Goal: Complete application form

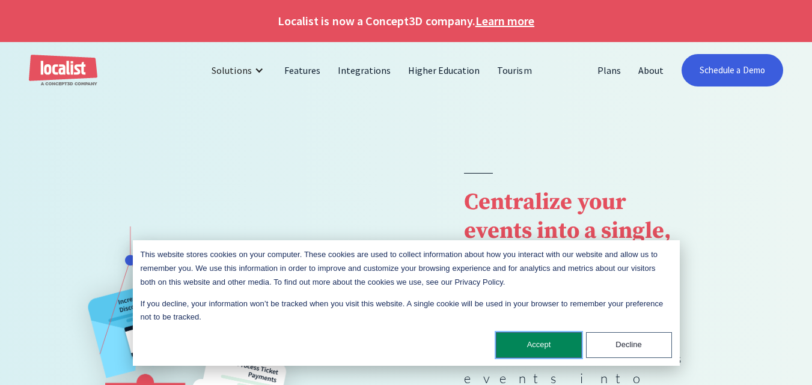
click at [542, 350] on button "Accept" at bounding box center [539, 345] width 86 height 26
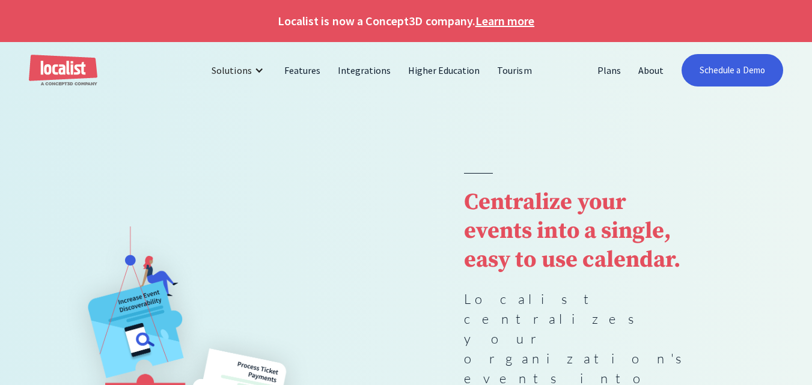
drag, startPoint x: 811, startPoint y: 40, endPoint x: 820, endPoint y: 37, distance: 9.9
click at [811, 40] on div "Localist is now a Concept3D company. Learn more" at bounding box center [406, 21] width 812 height 42
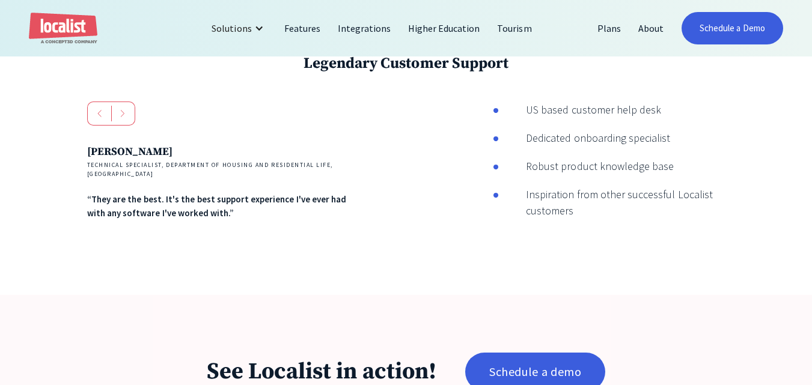
scroll to position [1973, 0]
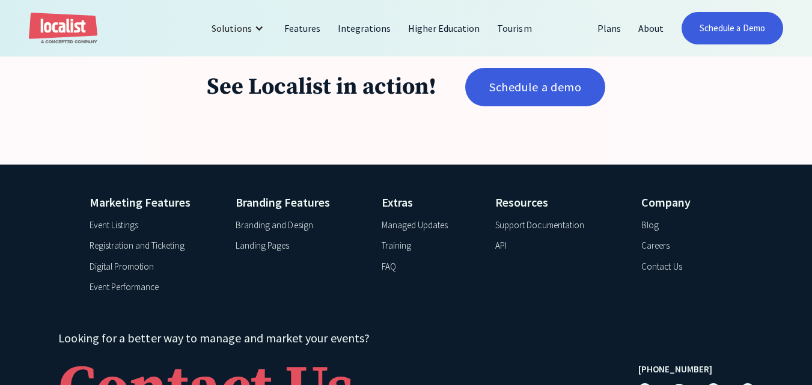
click at [661, 260] on div "Contact Us" at bounding box center [661, 267] width 40 height 14
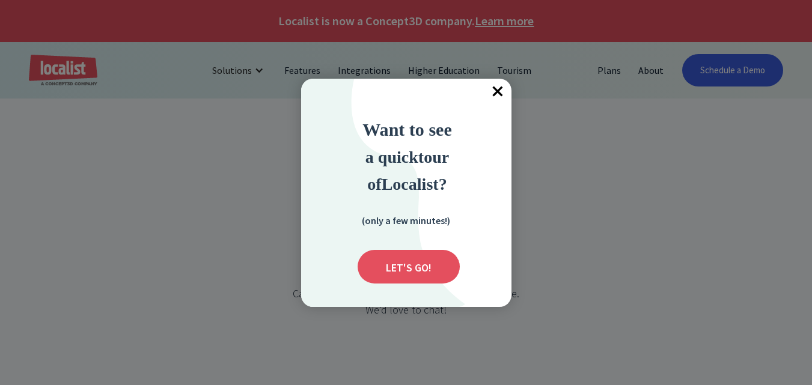
click at [499, 87] on span "×" at bounding box center [498, 92] width 26 height 26
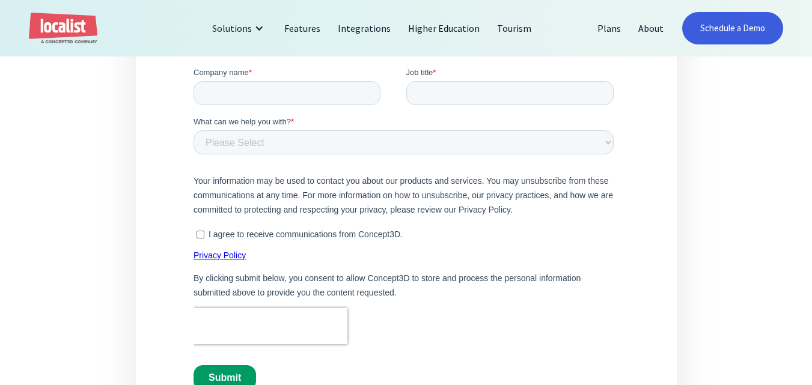
scroll to position [282, 0]
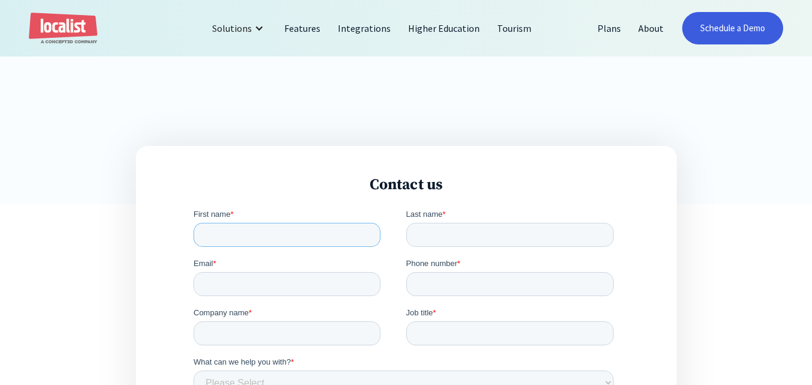
click at [248, 236] on input "First name *" at bounding box center [286, 234] width 187 height 24
type input "[PERSON_NAME]"
click at [438, 231] on input "Last name *" at bounding box center [510, 234] width 208 height 24
type input "Cook"
click at [204, 282] on input "Email *" at bounding box center [286, 284] width 187 height 24
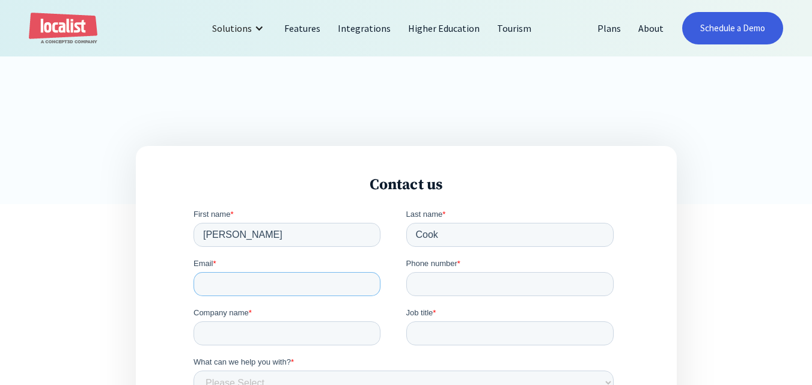
type input "[PERSON_NAME][EMAIL_ADDRESS][PERSON_NAME][DOMAIN_NAME]"
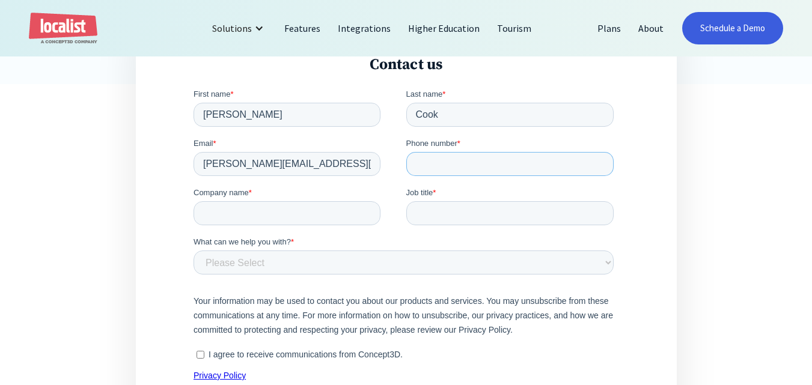
click at [446, 168] on input "Phone number *" at bounding box center [510, 163] width 208 height 24
type input "19142196007"
click at [262, 201] on input "Company name *" at bounding box center [286, 213] width 187 height 24
type input "Data Email List"
click at [471, 213] on input "Job title *" at bounding box center [510, 213] width 208 height 24
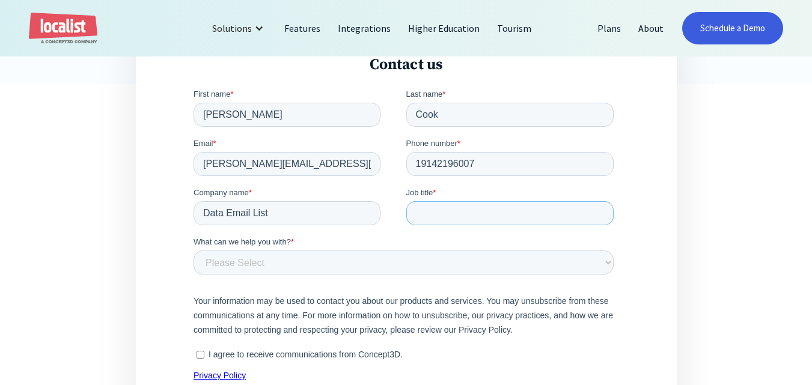
type input "Demand Generation Expert"
click at [273, 267] on select "Please Select Product and Account Support Contact a Sales Team Member Partnersh…" at bounding box center [403, 262] width 420 height 24
select select "Partner Inquiry"
click at [193, 250] on select "Please Select Product and Account Support Contact a Sales Team Member Partnersh…" at bounding box center [403, 262] width 420 height 24
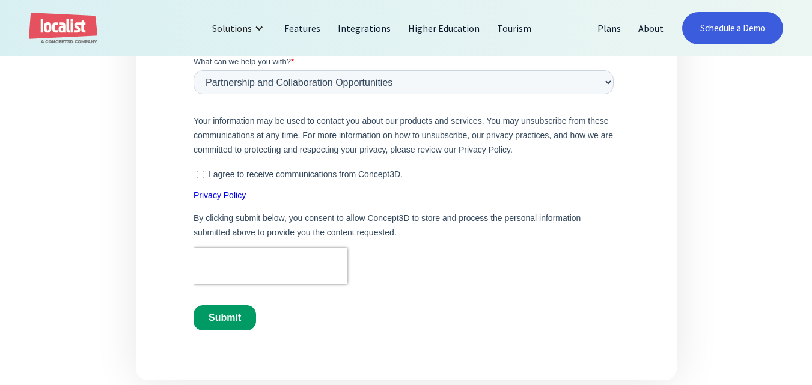
click at [225, 315] on input "Submit" at bounding box center [224, 317] width 62 height 25
click at [213, 312] on input "Submit" at bounding box center [224, 317] width 62 height 25
click at [232, 308] on input "Submit" at bounding box center [224, 317] width 62 height 25
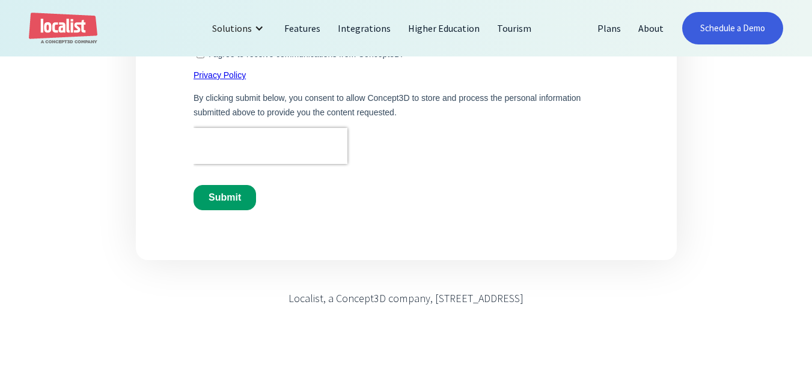
click at [216, 208] on input "Submit" at bounding box center [224, 197] width 62 height 25
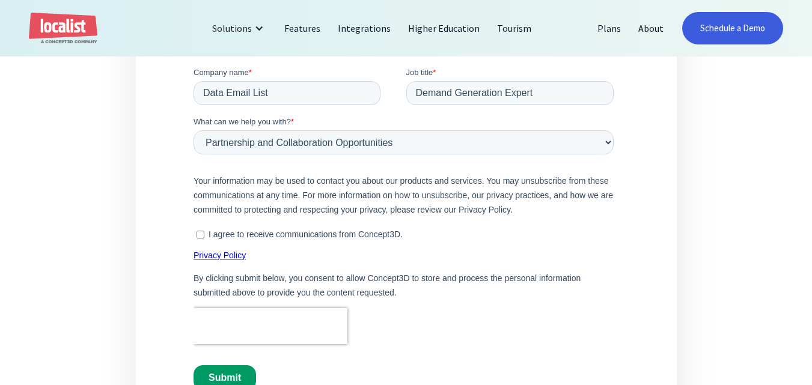
scroll to position [403, 0]
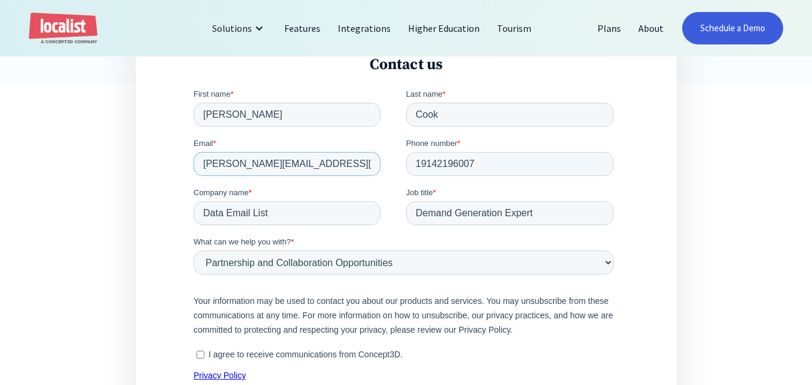
drag, startPoint x: 341, startPoint y: 161, endPoint x: 373, endPoint y: 254, distance: 98.6
click at [193, 163] on html "First name * [PERSON_NAME] Last name * Cook Email * [PERSON_NAME][EMAIL_ADDRESS…" at bounding box center [405, 309] width 425 height 443
click at [154, 225] on div "Contact us" at bounding box center [406, 293] width 541 height 535
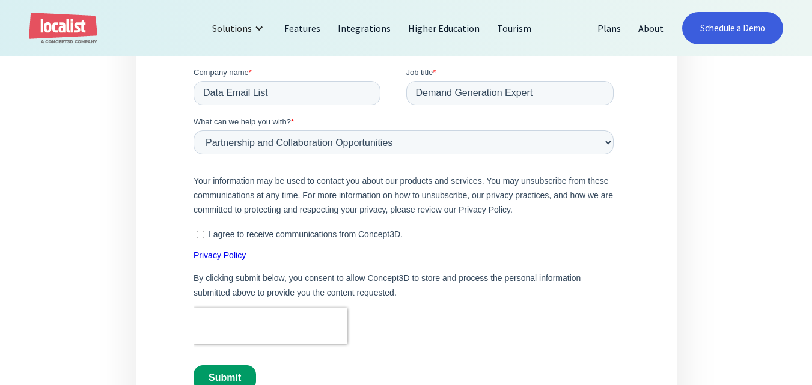
scroll to position [583, 0]
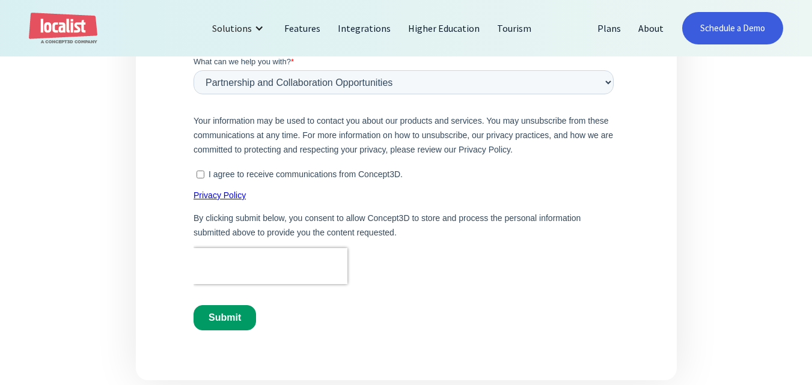
click at [216, 317] on input "Submit" at bounding box center [224, 317] width 62 height 25
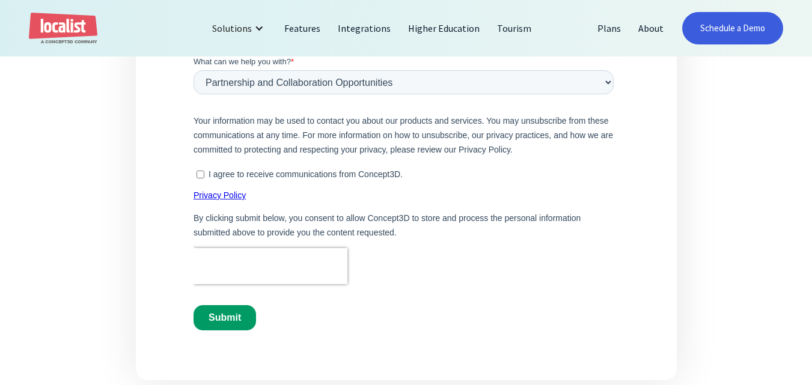
click at [216, 317] on input "Submit" at bounding box center [224, 317] width 62 height 25
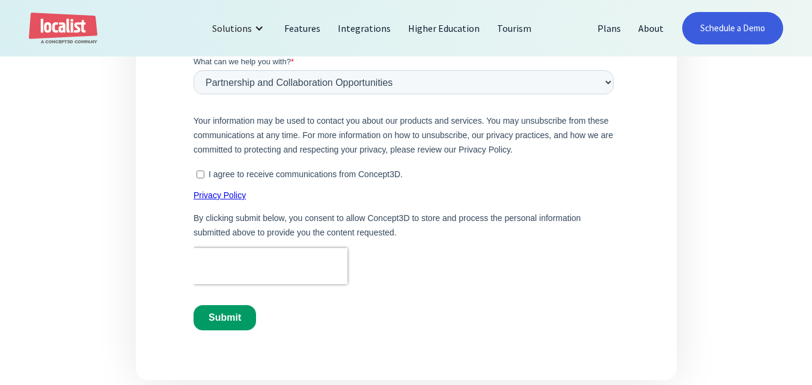
click at [227, 323] on input "Submit" at bounding box center [224, 317] width 62 height 25
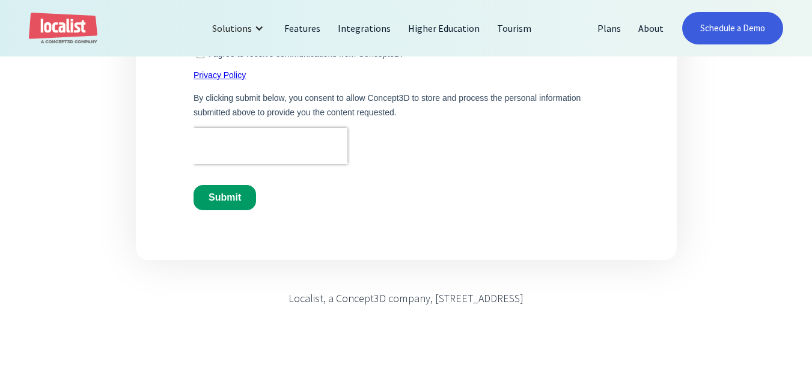
scroll to position [643, 0]
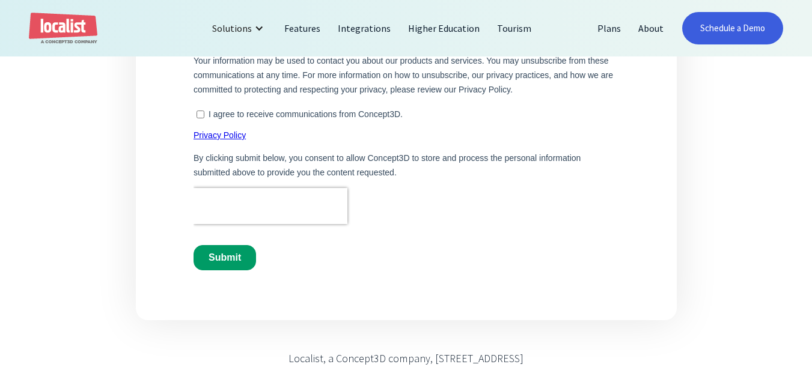
click at [201, 114] on input "I agree to receive communications from Concept3D." at bounding box center [200, 115] width 8 height 8
checkbox input "true"
click at [198, 258] on input "Submit" at bounding box center [224, 257] width 62 height 25
click at [225, 259] on input "Submit" at bounding box center [224, 257] width 62 height 25
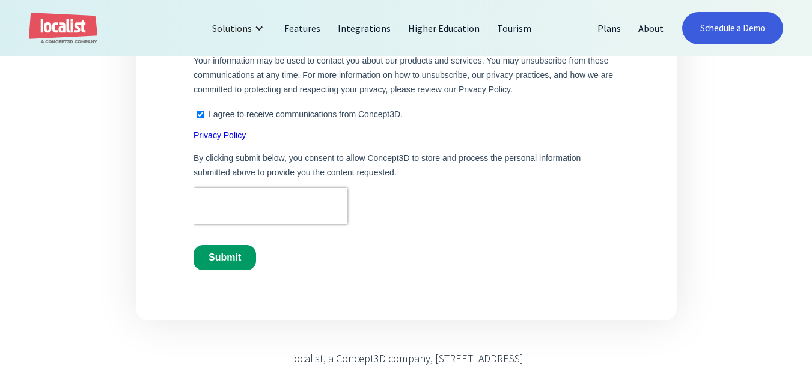
click at [225, 259] on input "Submit" at bounding box center [224, 257] width 62 height 25
click at [225, 260] on input "Submit" at bounding box center [224, 257] width 62 height 25
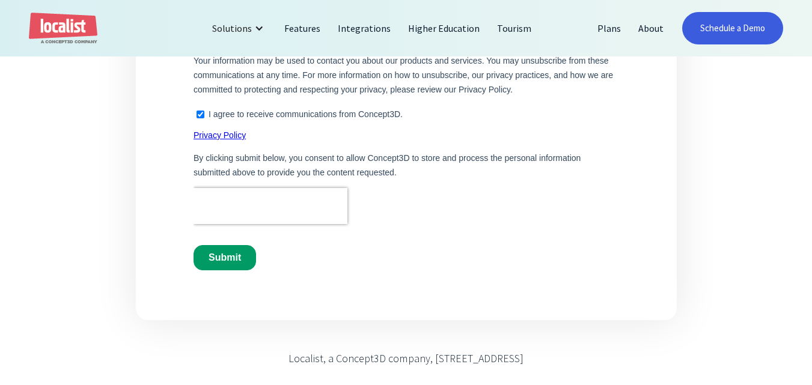
click at [224, 260] on input "Submit" at bounding box center [224, 257] width 62 height 25
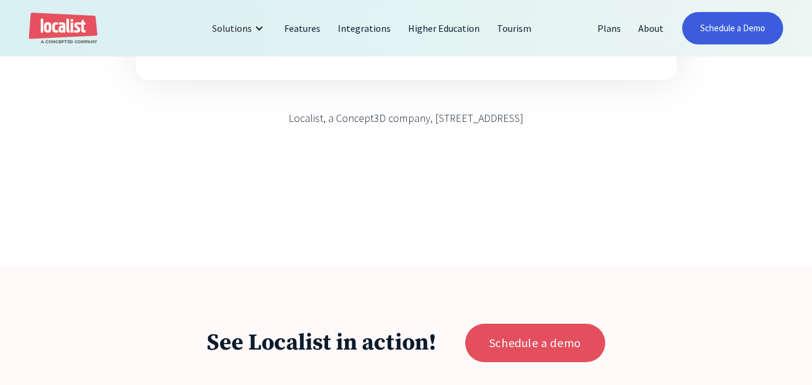
scroll to position [1244, 0]
